Goal: Find specific page/section: Find specific page/section

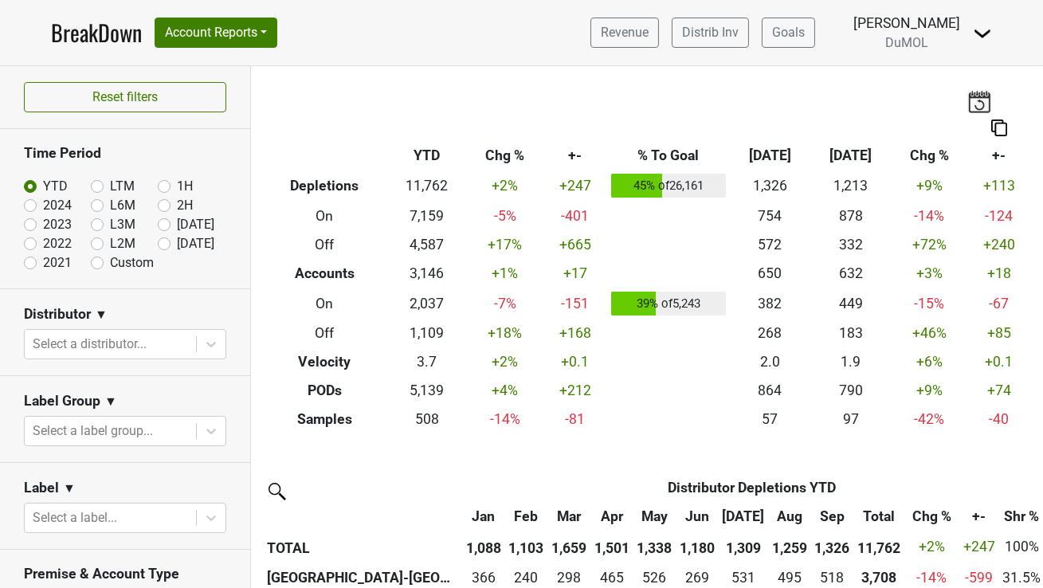
click at [208, 344] on icon at bounding box center [211, 344] width 16 height 16
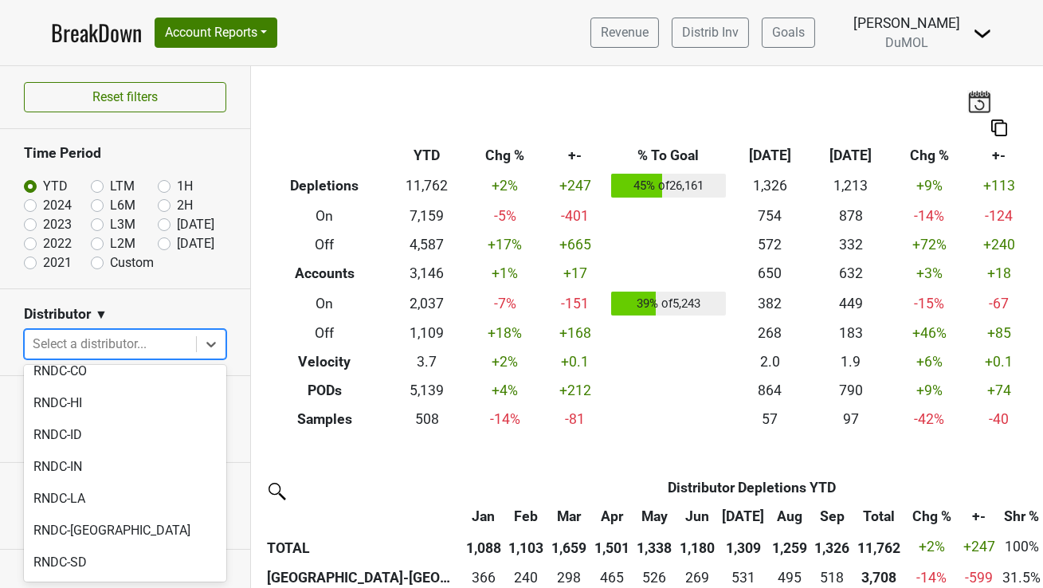
scroll to position [1541, 0]
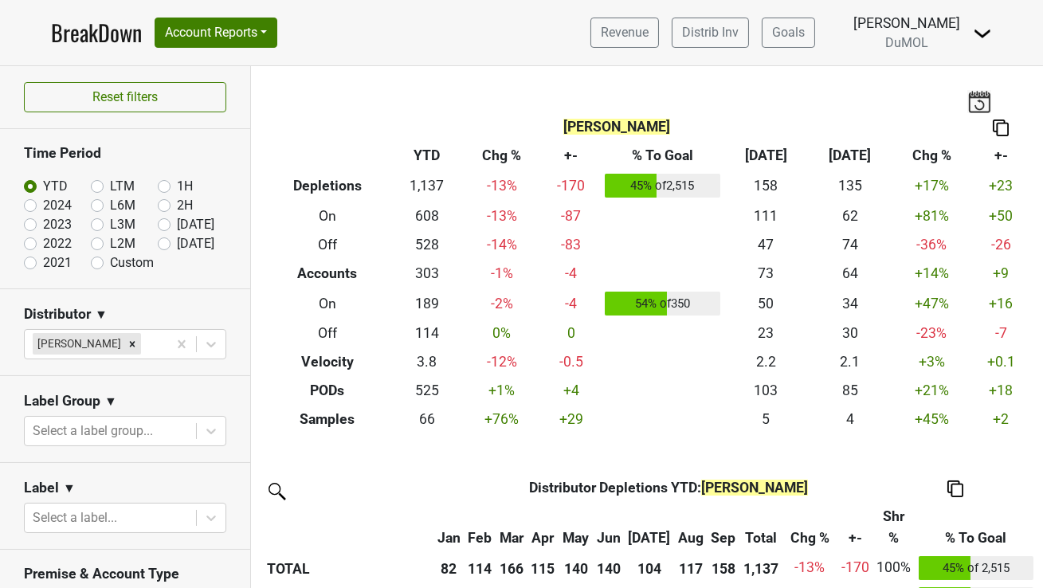
click at [1002, 127] on img at bounding box center [1001, 127] width 16 height 17
click at [995, 79] on div "Copy as Image" at bounding box center [992, 76] width 80 height 23
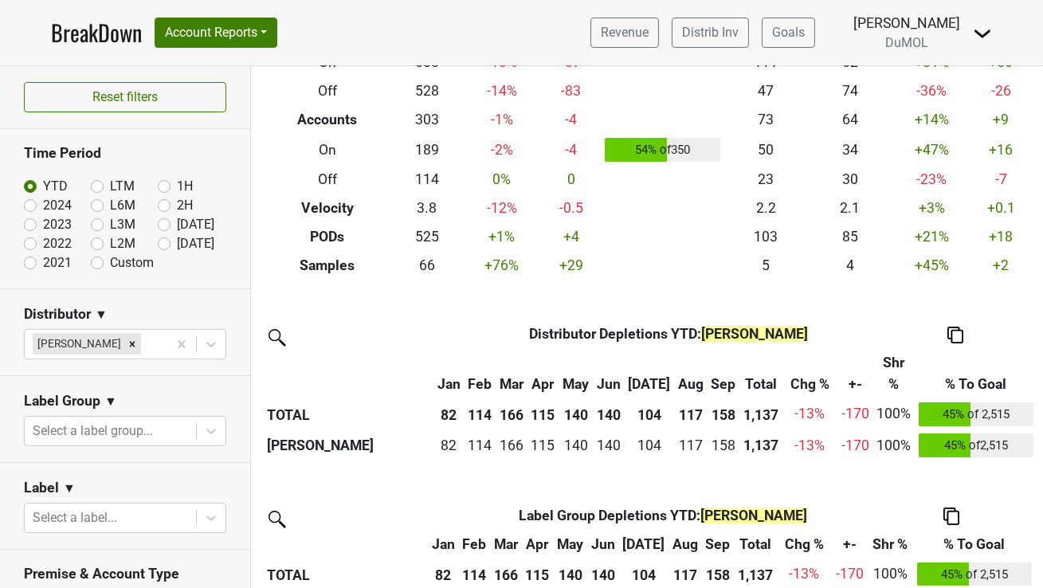
scroll to position [155, 0]
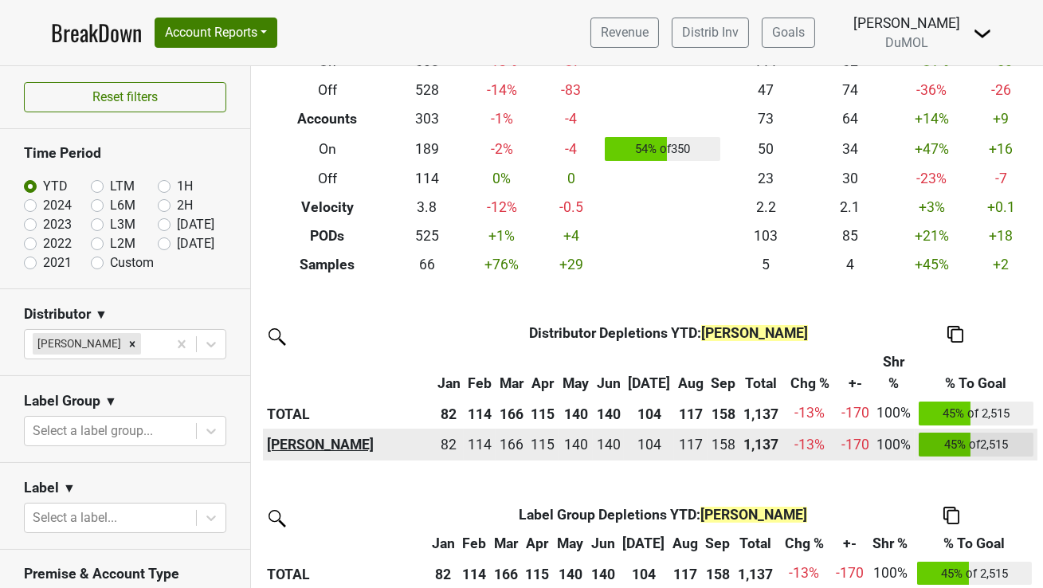
click at [341, 448] on th "[PERSON_NAME]" at bounding box center [348, 445] width 170 height 32
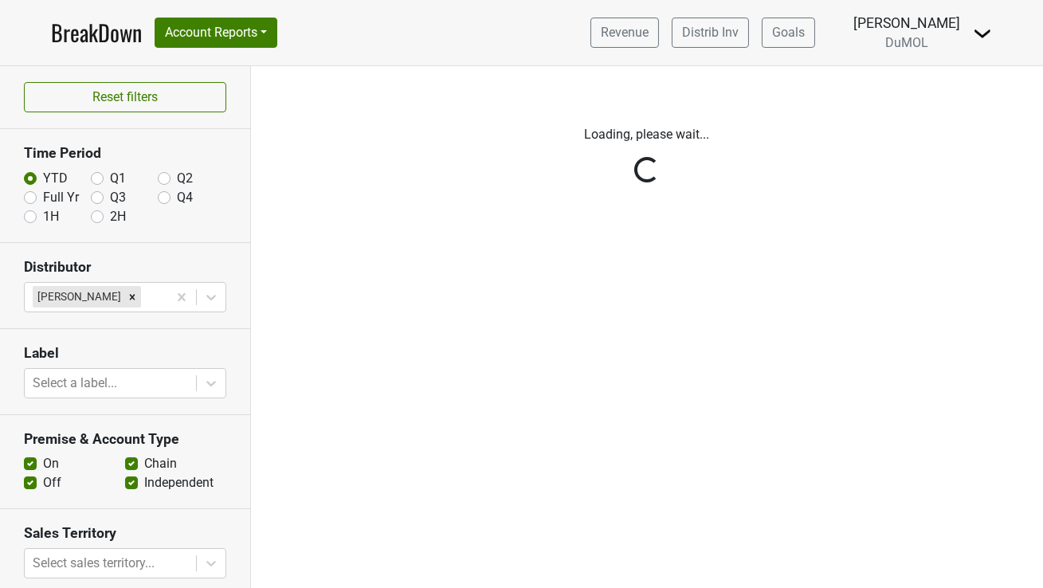
click at [29, 194] on div "Reset filters Time Period YTD Q1 Q2 Full Yr Q3 Q4 1H 2H Distributor Wilson Dani…" at bounding box center [125, 327] width 251 height 522
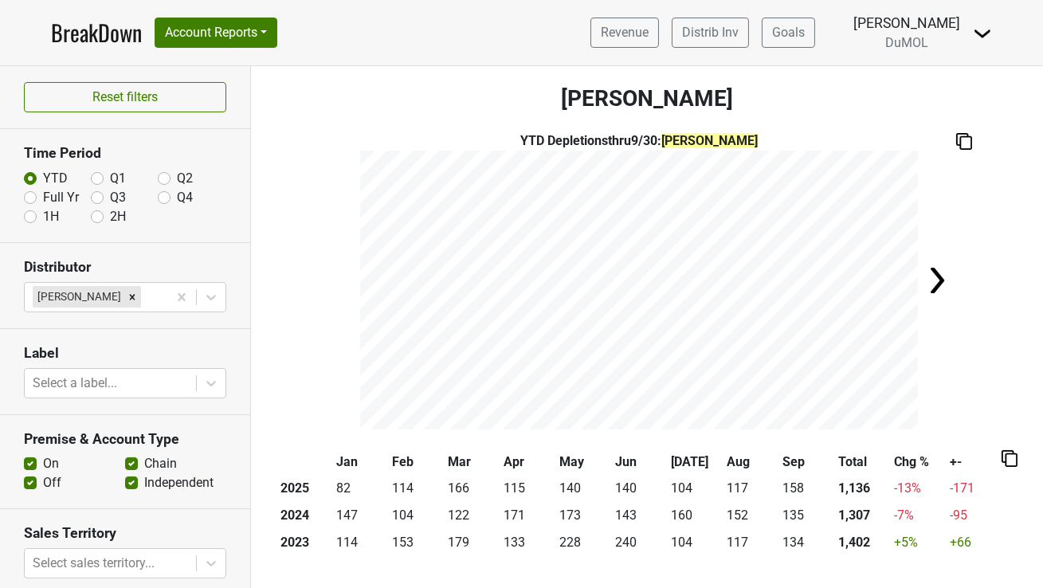
click at [43, 197] on label "Full Yr" at bounding box center [61, 197] width 36 height 19
click at [27, 197] on input "Full Yr" at bounding box center [30, 196] width 13 height 16
radio input "true"
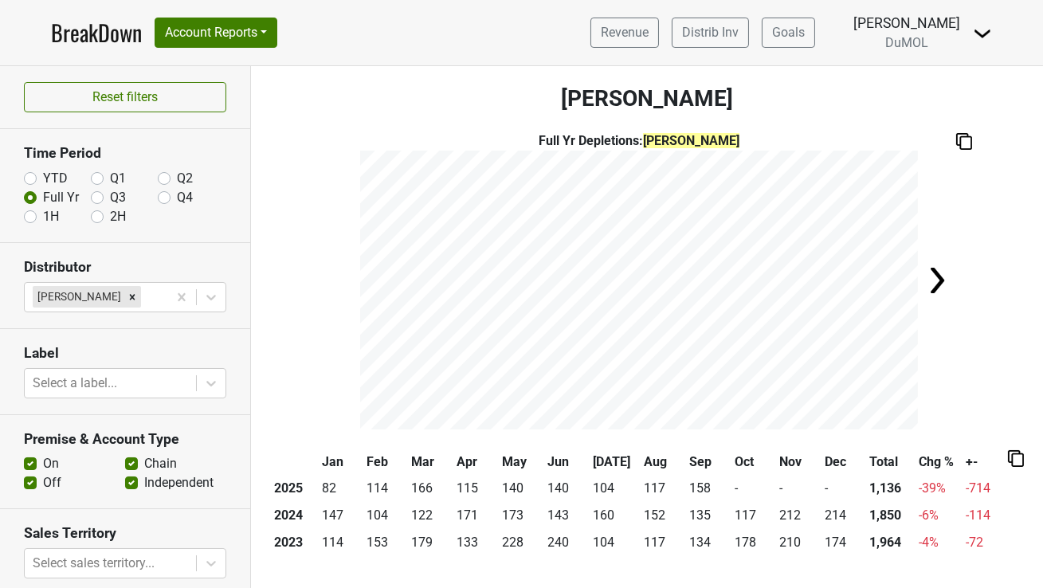
click at [1014, 462] on img at bounding box center [1016, 458] width 16 height 17
click at [1007, 408] on div "Copy as Image" at bounding box center [992, 405] width 80 height 23
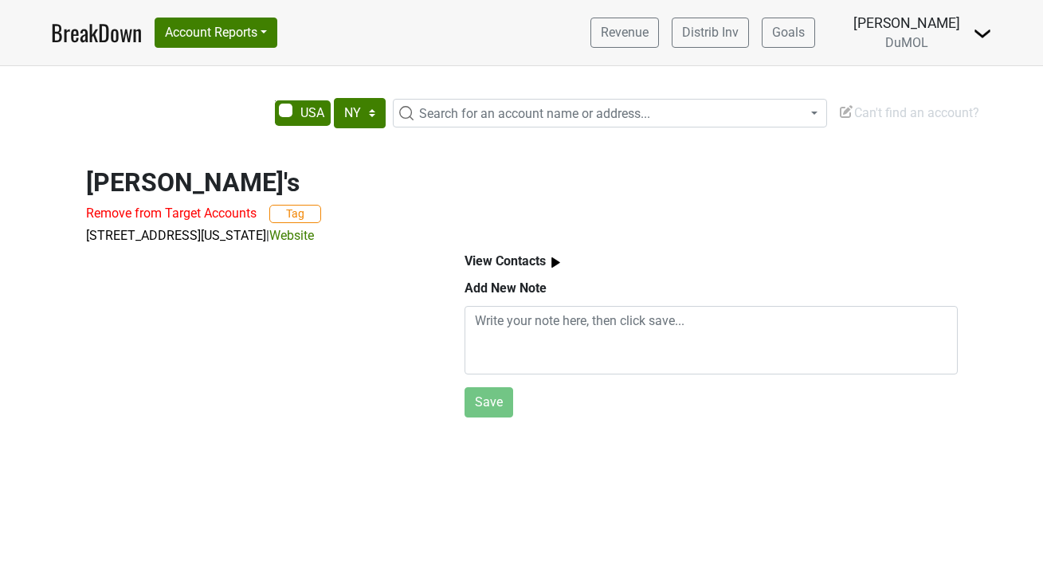
select select "NY"
